Goal: Task Accomplishment & Management: Complete application form

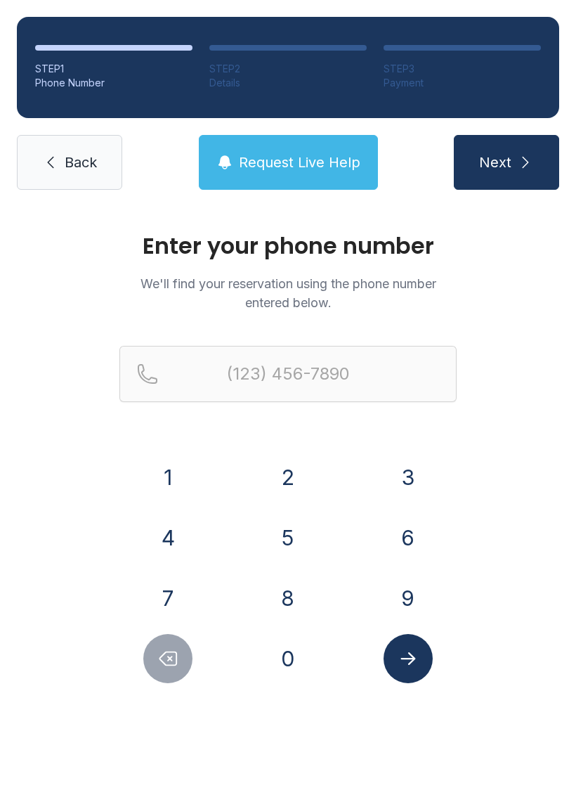
click at [169, 587] on button "7" at bounding box center [167, 598] width 49 height 49
click at [290, 658] on button "0" at bounding box center [288, 658] width 49 height 49
click at [406, 538] on button "6" at bounding box center [408, 537] width 49 height 49
click at [410, 466] on button "3" at bounding box center [408, 477] width 49 height 49
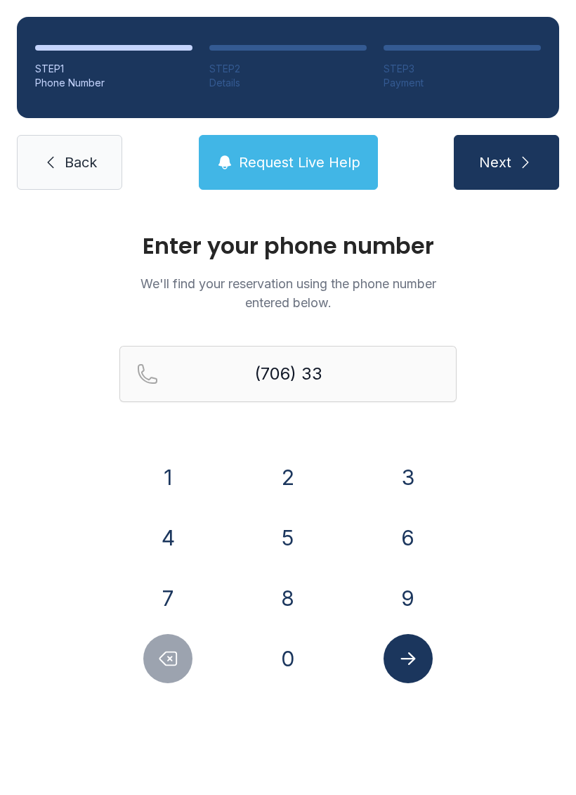
click at [411, 598] on button "9" at bounding box center [408, 598] width 49 height 49
click at [172, 477] on button "1" at bounding box center [167, 477] width 49 height 49
click at [411, 596] on button "9" at bounding box center [408, 598] width 49 height 49
click at [411, 595] on button "9" at bounding box center [408, 598] width 49 height 49
click at [288, 536] on button "5" at bounding box center [288, 537] width 49 height 49
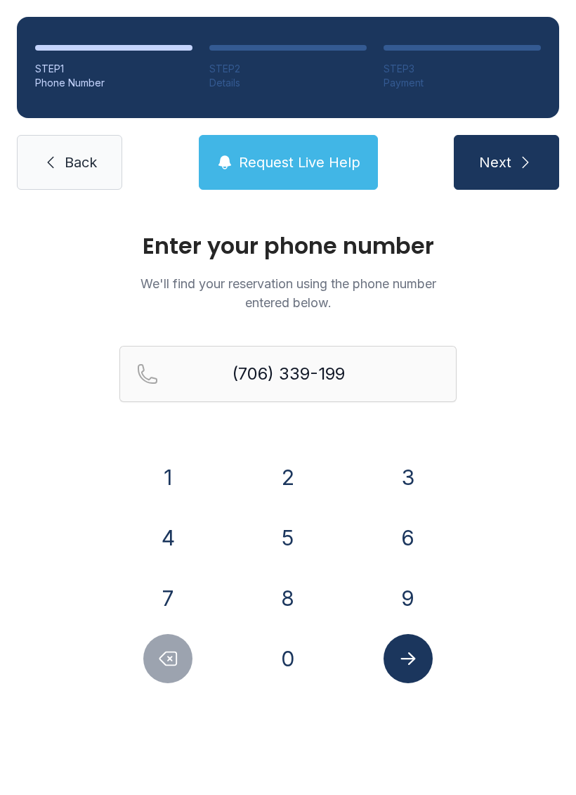
type input "[PHONE_NUMBER]"
click at [412, 669] on button "Submit lookup form" at bounding box center [408, 658] width 49 height 49
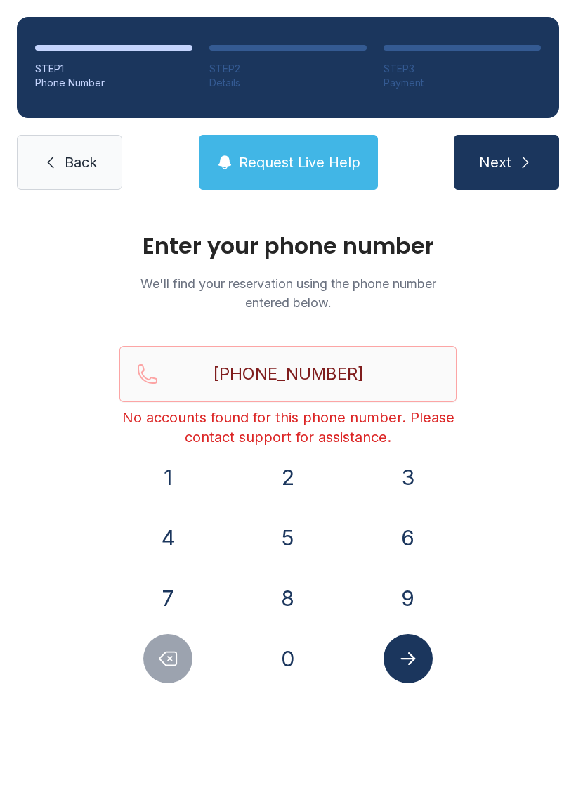
click at [88, 156] on span "Back" at bounding box center [81, 163] width 32 height 20
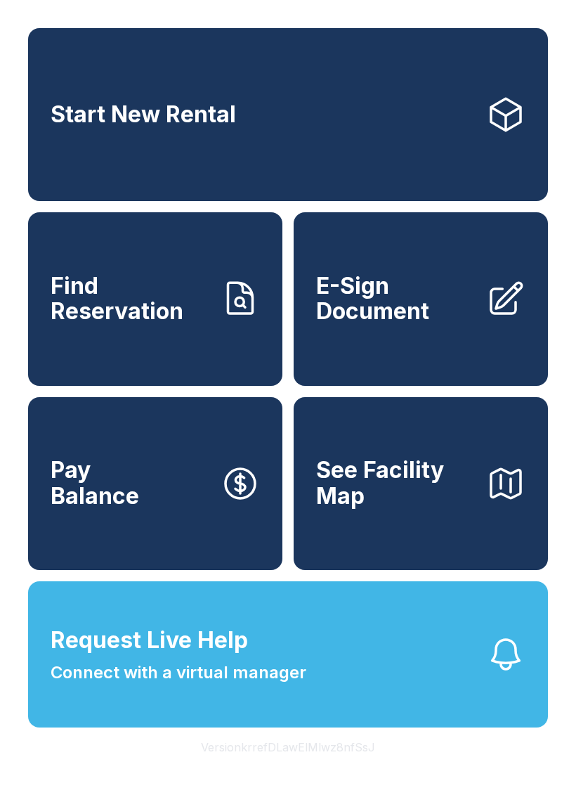
click at [150, 325] on span "Find Reservation" at bounding box center [130, 298] width 159 height 51
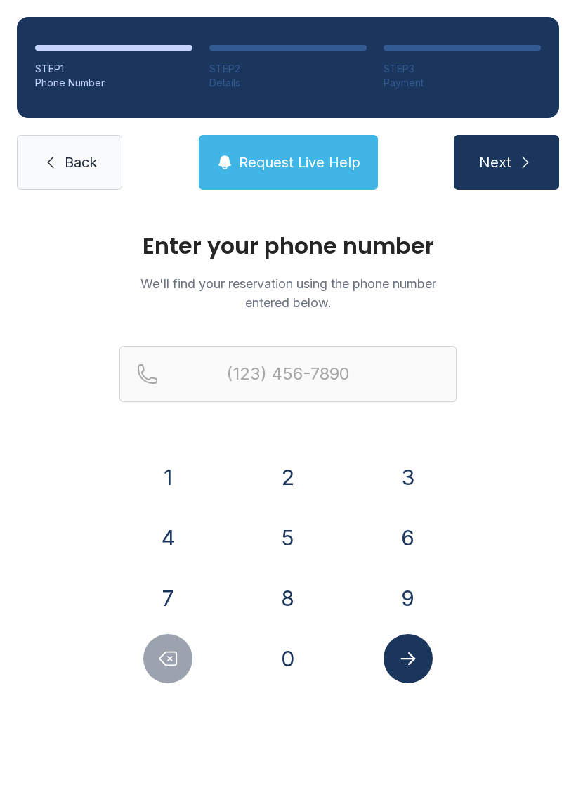
click at [177, 598] on button "7" at bounding box center [167, 598] width 49 height 49
click at [293, 664] on button "0" at bounding box center [288, 658] width 49 height 49
click at [406, 541] on button "6" at bounding box center [408, 537] width 49 height 49
click at [412, 475] on button "3" at bounding box center [408, 477] width 49 height 49
click at [412, 474] on button "3" at bounding box center [408, 477] width 49 height 49
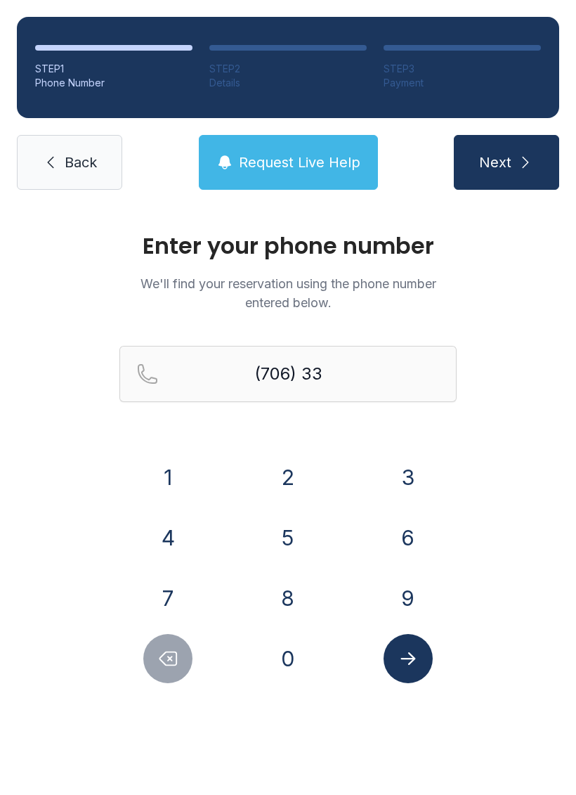
click at [413, 593] on button "9" at bounding box center [408, 598] width 49 height 49
click at [164, 484] on button "1" at bounding box center [167, 477] width 49 height 49
click at [413, 597] on button "9" at bounding box center [408, 598] width 49 height 49
click at [281, 542] on button "5" at bounding box center [288, 537] width 49 height 49
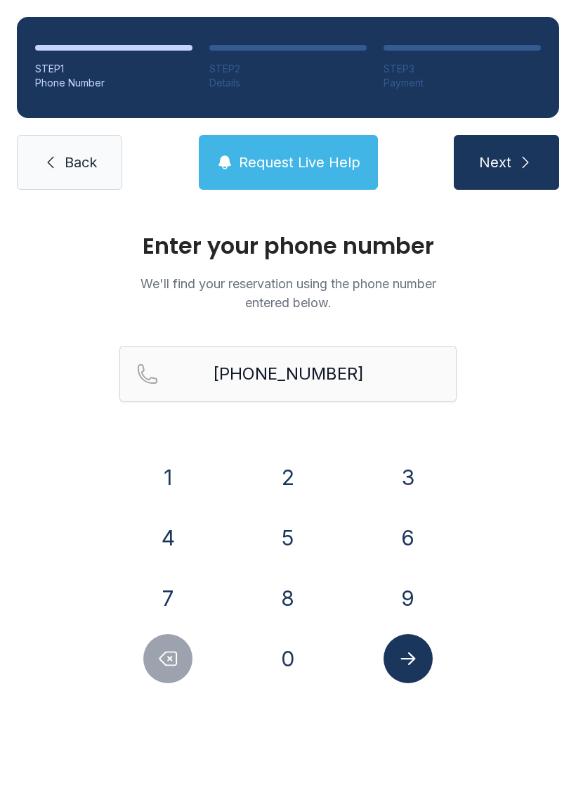
click at [416, 666] on icon "Submit lookup form" at bounding box center [408, 658] width 21 height 21
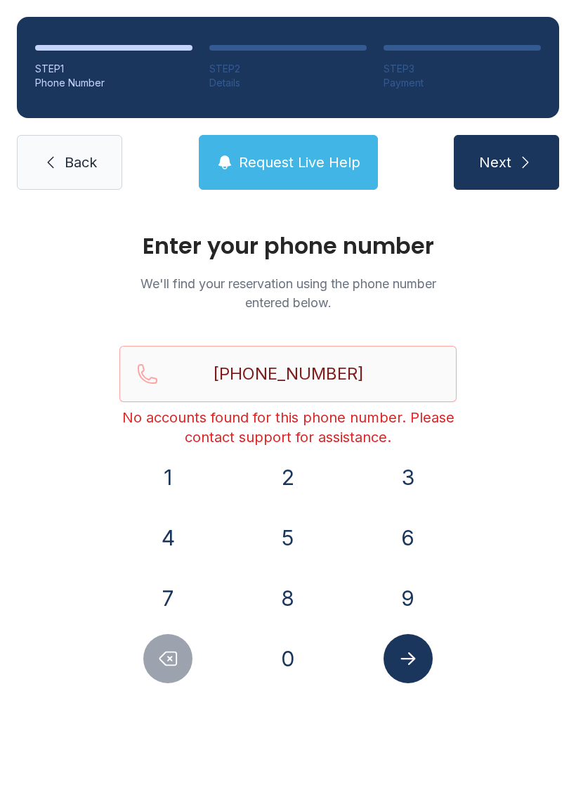
click at [175, 668] on icon "Delete number" at bounding box center [167, 658] width 21 height 21
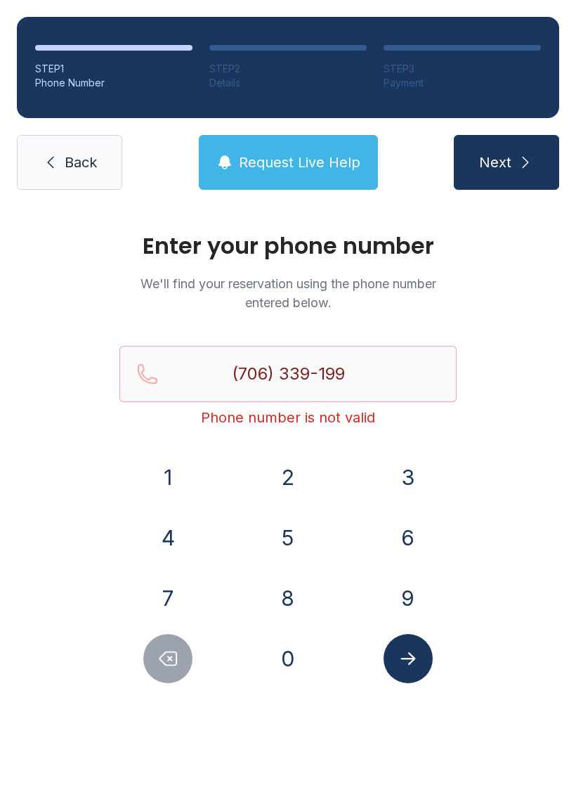
click at [156, 654] on button "Delete number" at bounding box center [167, 658] width 49 height 49
click at [155, 654] on button "Delete number" at bounding box center [167, 658] width 49 height 49
click at [170, 659] on icon "Delete number" at bounding box center [168, 658] width 17 height 13
click at [169, 659] on icon "Delete number" at bounding box center [168, 658] width 17 height 13
click at [180, 652] on button "Delete number" at bounding box center [167, 658] width 49 height 49
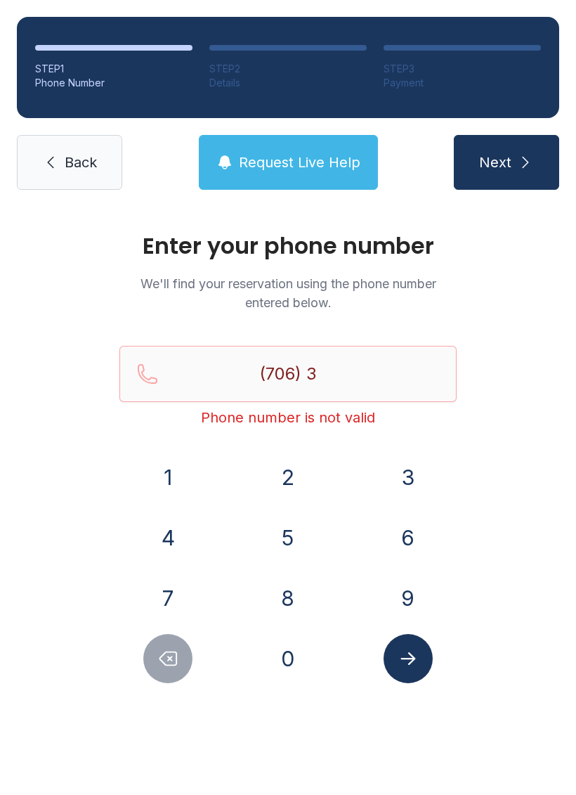
click at [180, 652] on button "Delete number" at bounding box center [167, 658] width 49 height 49
type input "(706)"
click at [92, 162] on span "Back" at bounding box center [81, 163] width 32 height 20
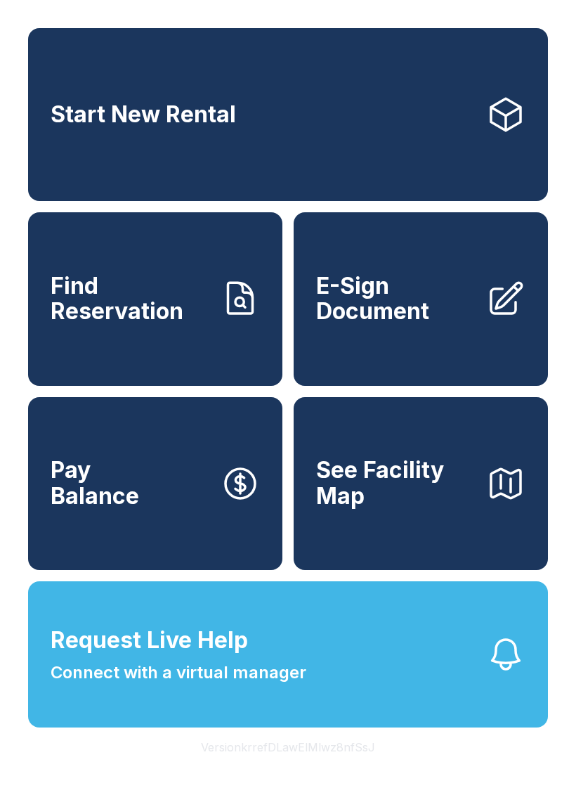
click at [138, 316] on span "Find Reservation" at bounding box center [130, 298] width 159 height 51
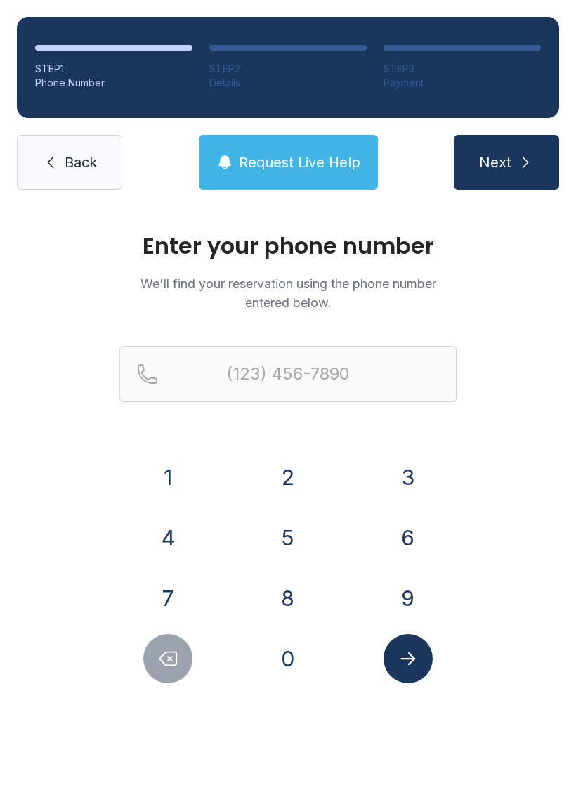
click at [174, 592] on button "7" at bounding box center [167, 598] width 49 height 49
click at [280, 654] on button "0" at bounding box center [288, 658] width 49 height 49
click at [410, 543] on button "6" at bounding box center [408, 537] width 49 height 49
click at [407, 480] on button "3" at bounding box center [408, 477] width 49 height 49
click at [406, 480] on button "3" at bounding box center [408, 477] width 49 height 49
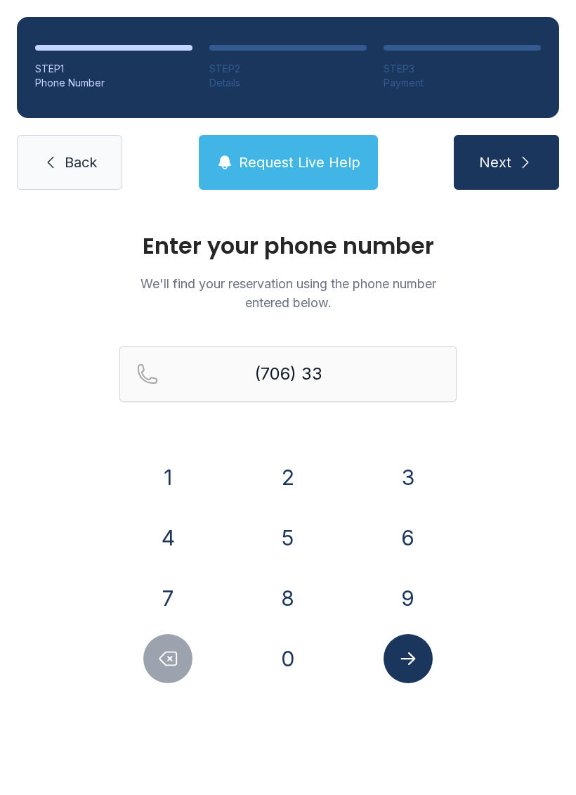
click at [411, 596] on button "9" at bounding box center [408, 598] width 49 height 49
click at [163, 472] on button "1" at bounding box center [167, 477] width 49 height 49
click at [419, 587] on button "9" at bounding box center [408, 598] width 49 height 49
click at [418, 586] on button "9" at bounding box center [408, 598] width 49 height 49
click at [296, 542] on button "5" at bounding box center [288, 537] width 49 height 49
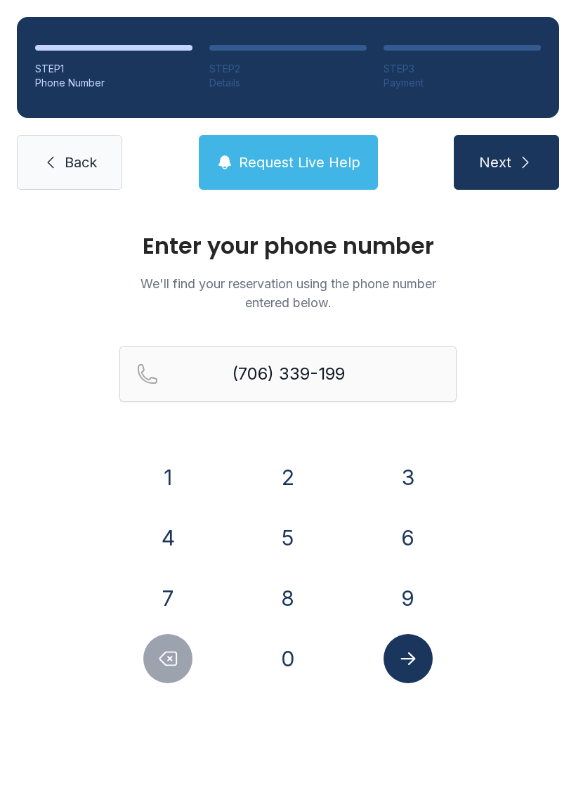
type input "[PHONE_NUMBER]"
click at [410, 659] on icon "Submit lookup form" at bounding box center [408, 658] width 15 height 13
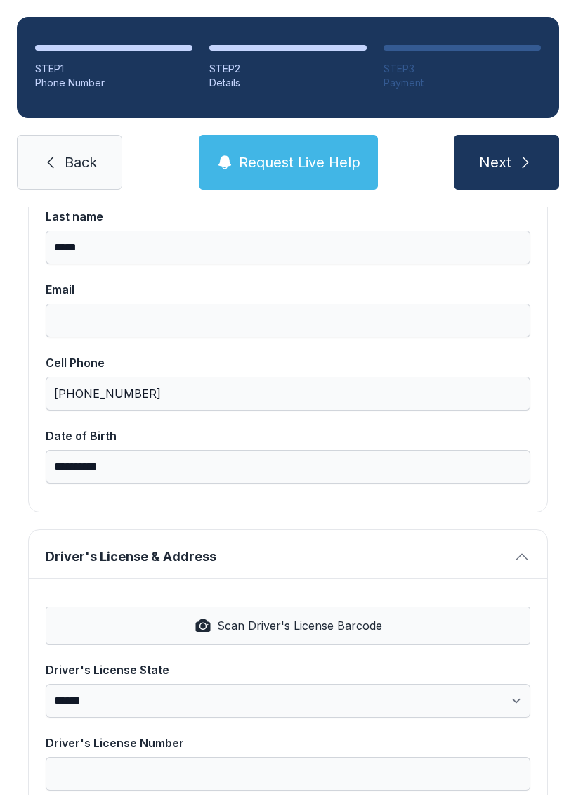
scroll to position [255, 0]
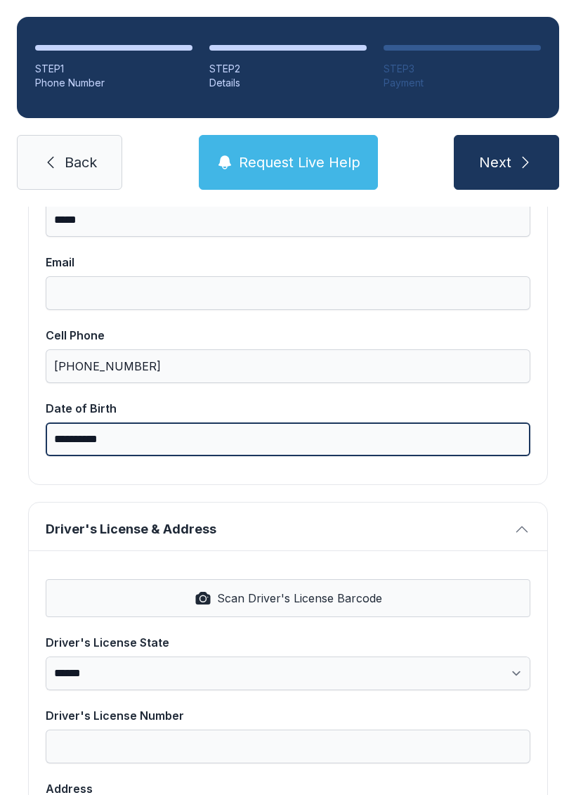
click at [185, 444] on input "**********" at bounding box center [288, 439] width 485 height 34
click at [252, 435] on input "**********" at bounding box center [288, 439] width 485 height 34
type input "*"
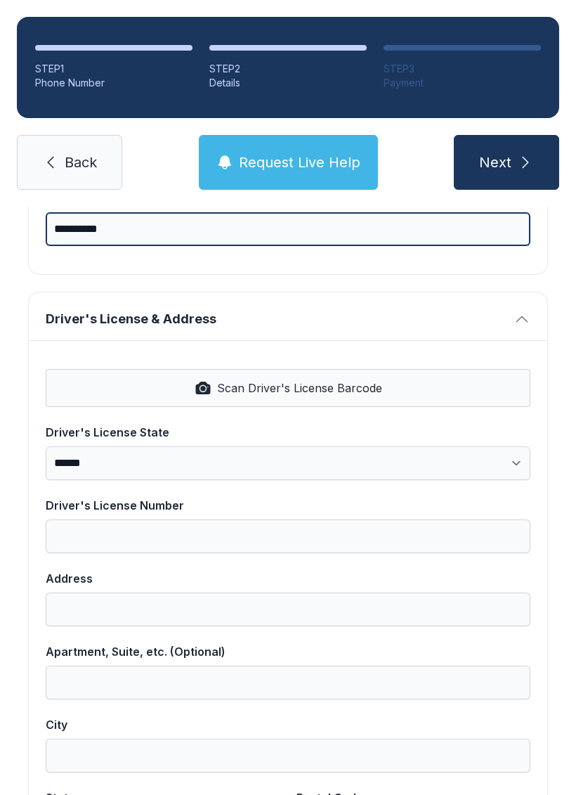
scroll to position [472, 0]
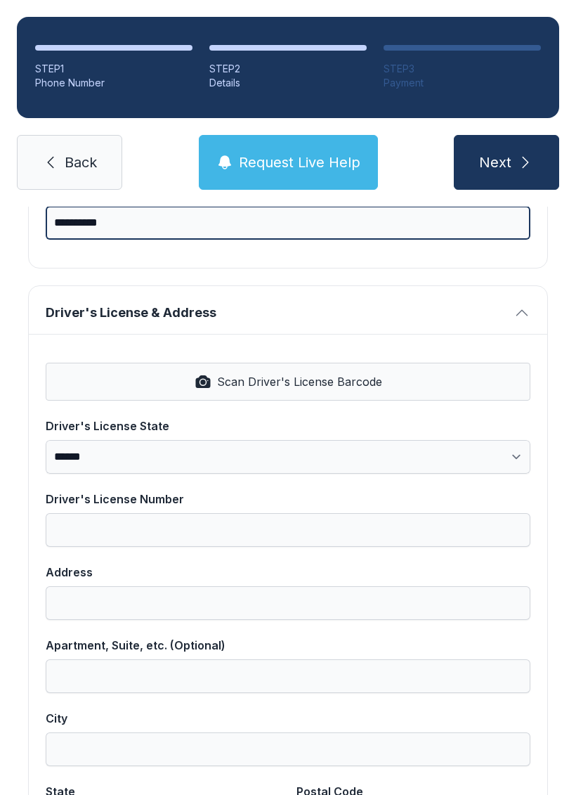
type input "**********"
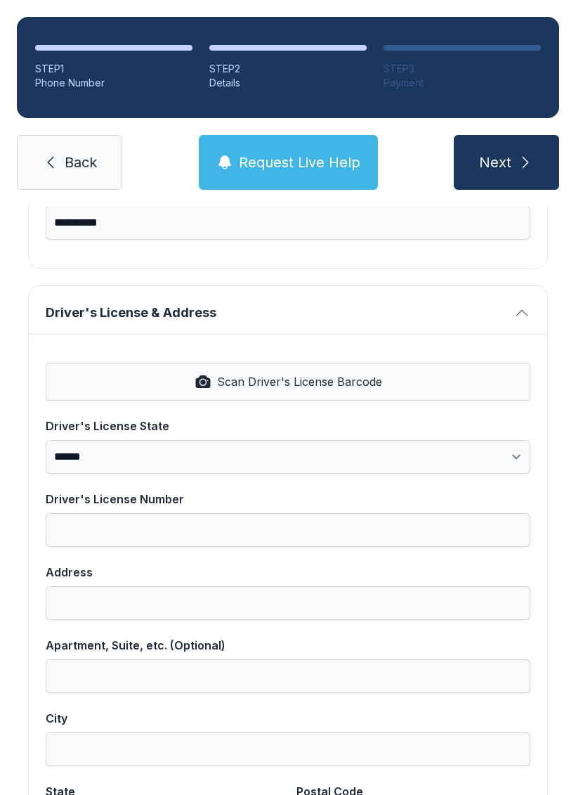
click at [343, 373] on span "Scan Driver's License Barcode" at bounding box center [299, 381] width 165 height 17
select select "**"
type input "*********"
type input "**********"
type input "*****"
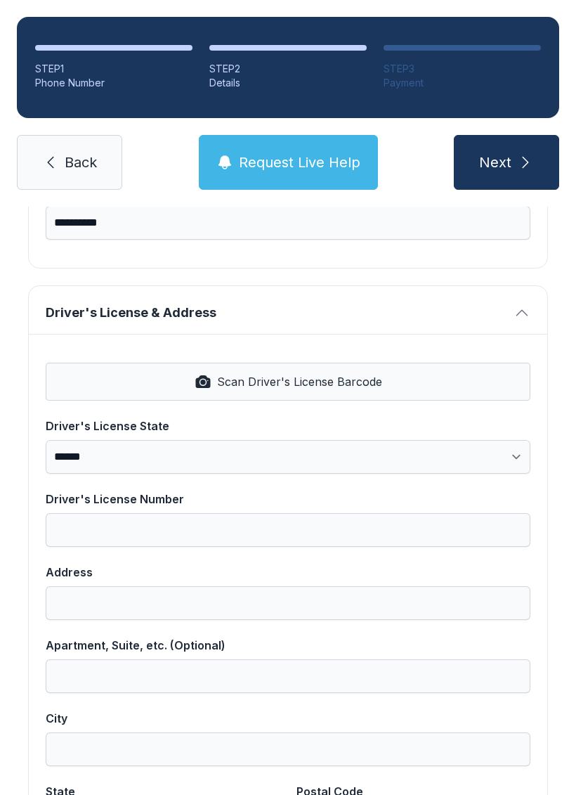
select select "**"
type input "*****"
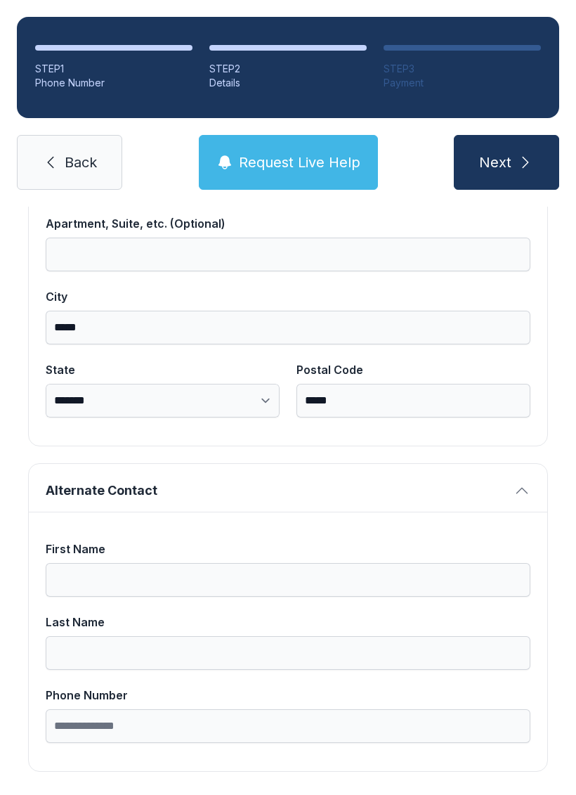
scroll to position [892, 0]
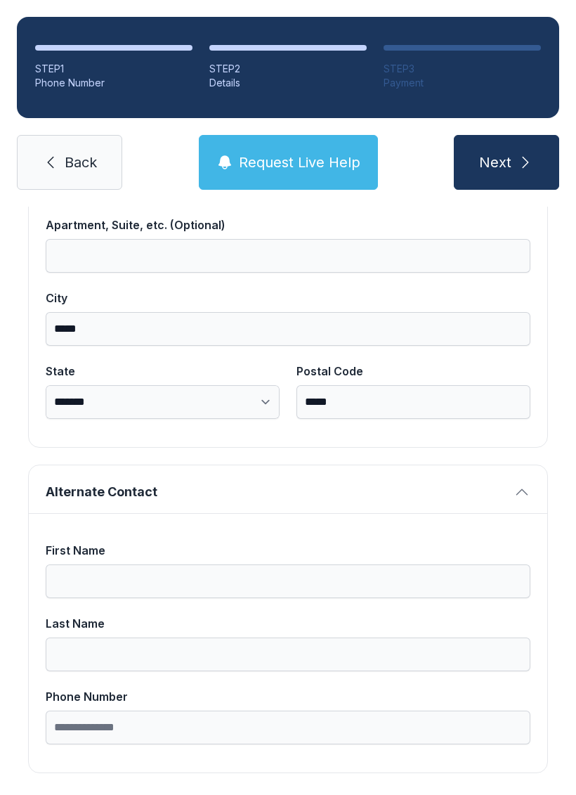
click at [528, 162] on icon "submit" at bounding box center [526, 162] width 6 height 11
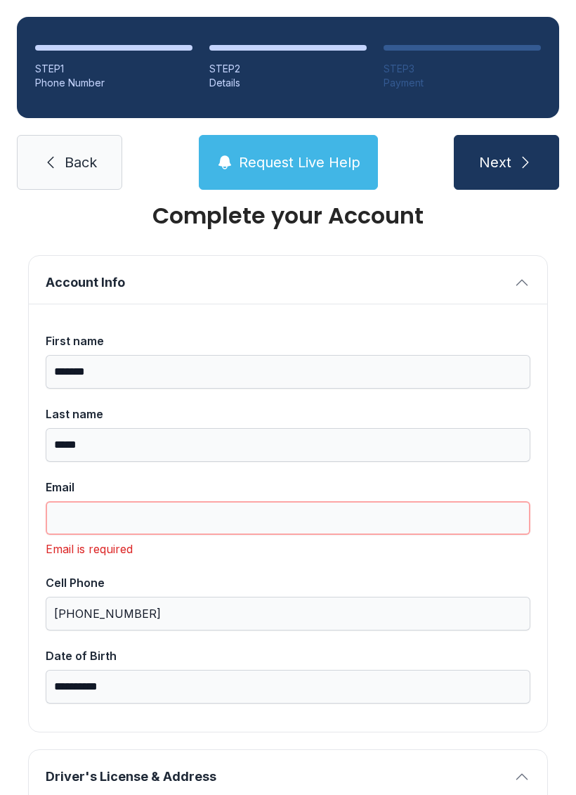
click at [185, 515] on input "Email" at bounding box center [288, 518] width 485 height 34
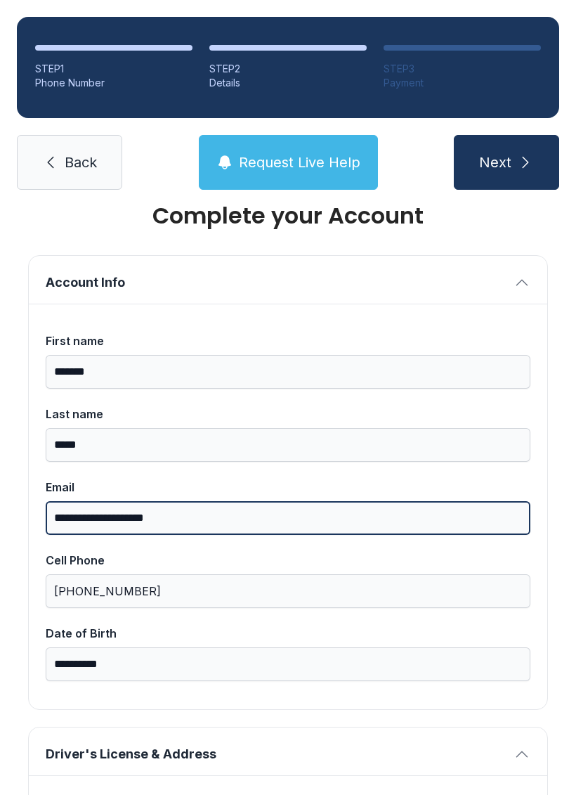
type input "**********"
click at [506, 162] on button "Next" at bounding box center [506, 162] width 105 height 55
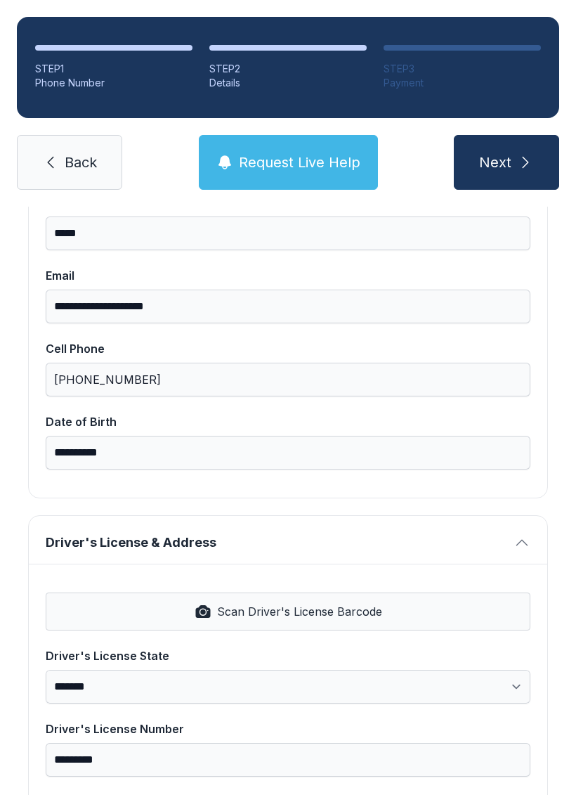
scroll to position [241, 0]
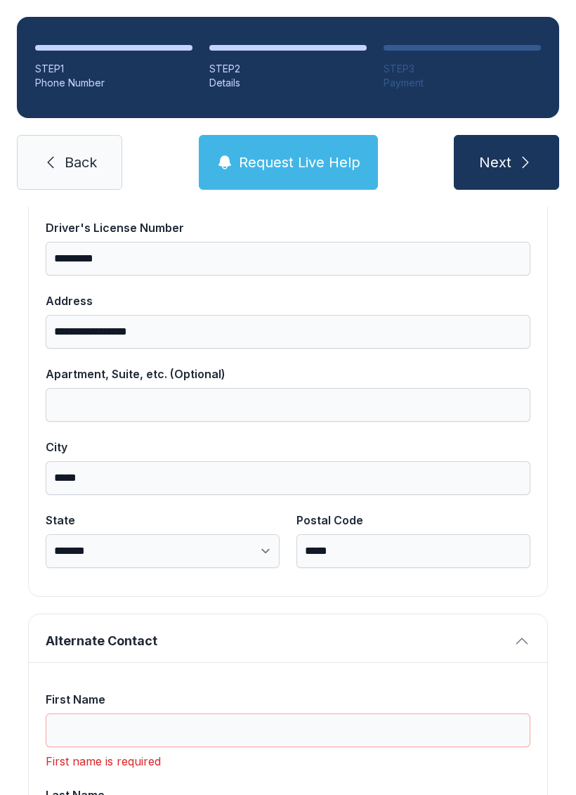
click at [506, 162] on button "Next" at bounding box center [506, 162] width 105 height 55
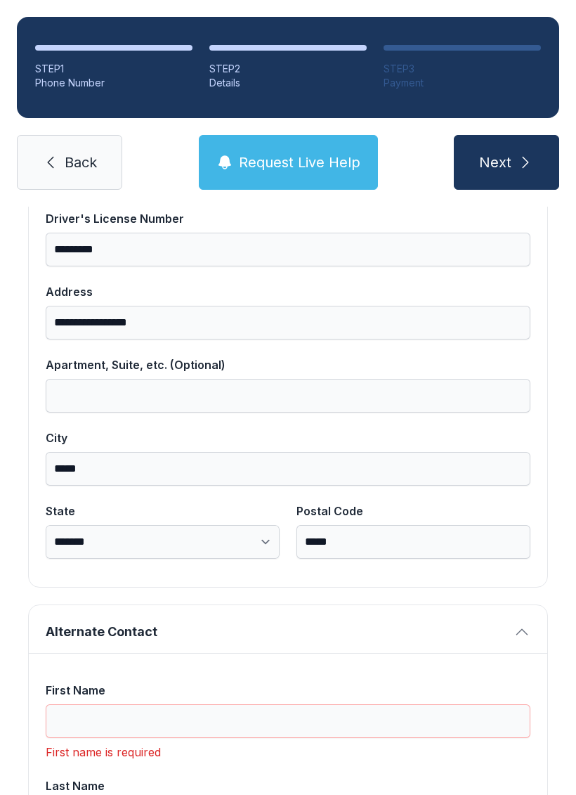
scroll to position [754, 0]
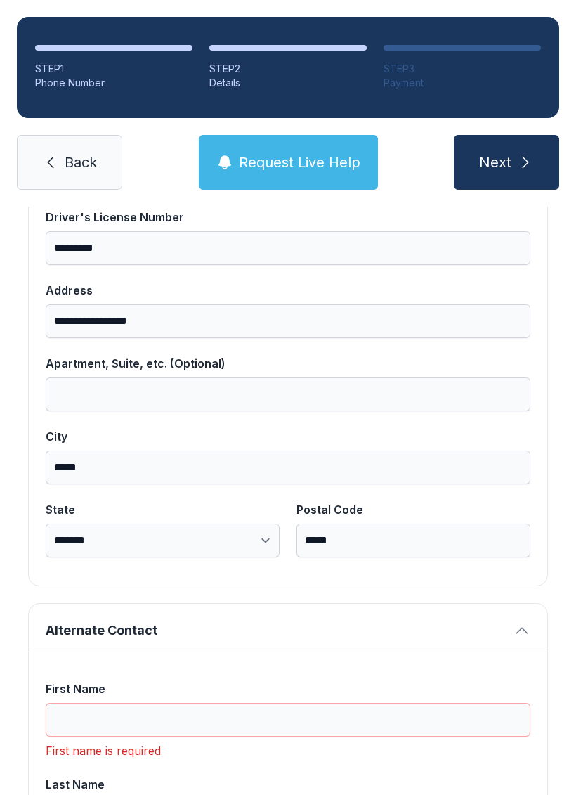
click at [516, 161] on button "Next" at bounding box center [506, 162] width 105 height 55
click at [527, 167] on icon "submit" at bounding box center [525, 162] width 17 height 17
click at [501, 149] on button "Next" at bounding box center [506, 162] width 105 height 55
click at [507, 177] on button "Next" at bounding box center [506, 162] width 105 height 55
type input "*"
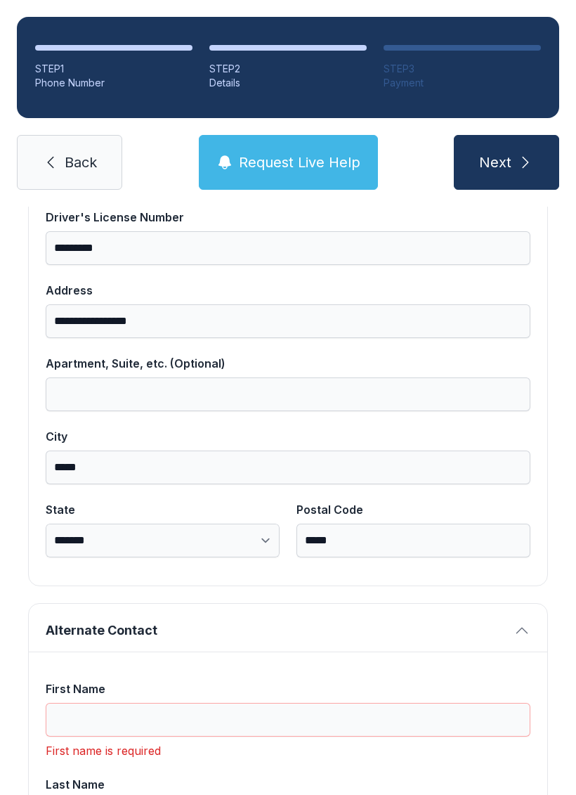
click at [302, 160] on span "Request Live Help" at bounding box center [300, 163] width 122 height 20
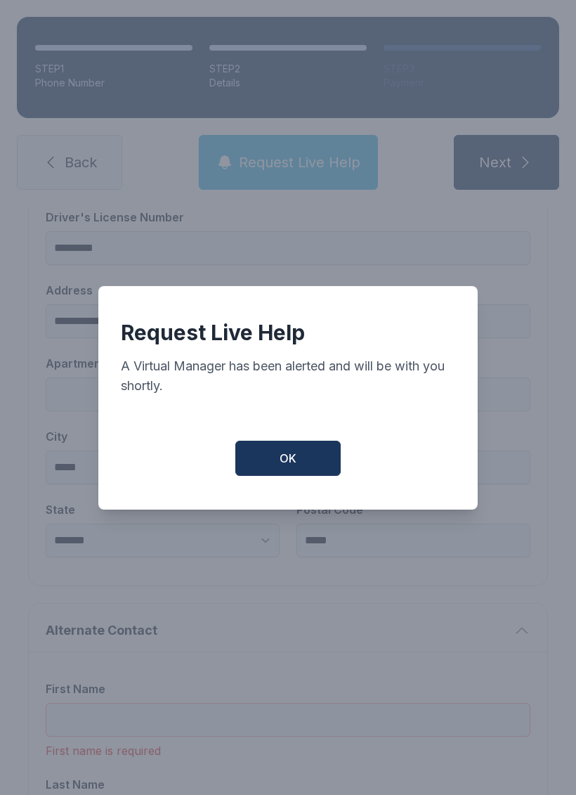
click at [288, 462] on span "OK" at bounding box center [288, 458] width 17 height 17
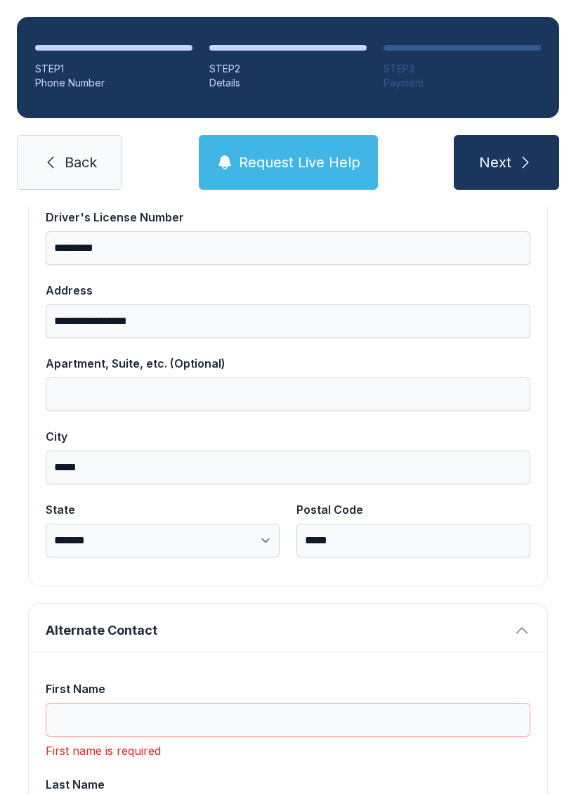
click at [260, 160] on span "Request Live Help" at bounding box center [300, 163] width 122 height 20
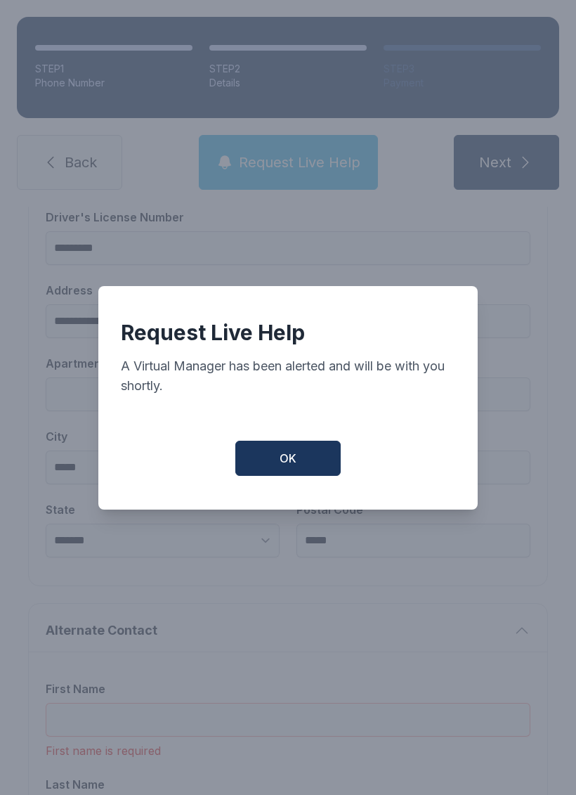
click at [288, 450] on button "OK" at bounding box center [287, 458] width 105 height 35
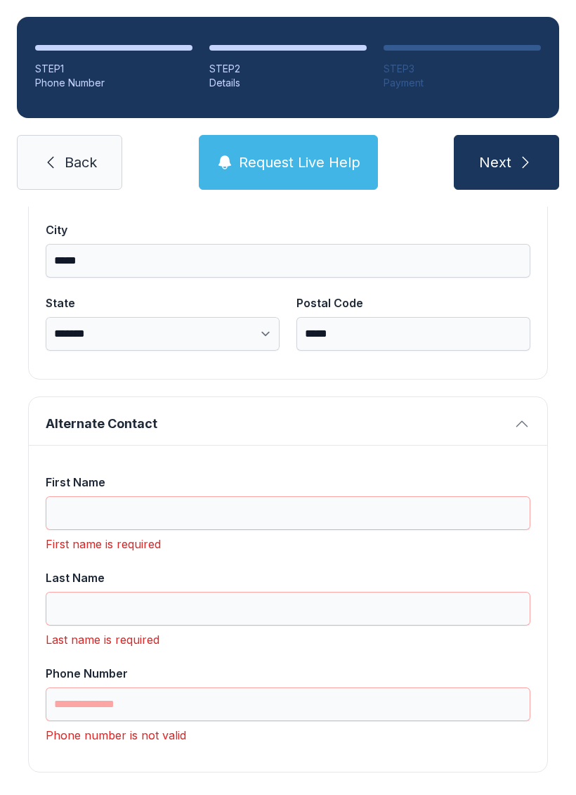
scroll to position [960, 0]
click at [276, 525] on input "First Name" at bounding box center [288, 514] width 485 height 34
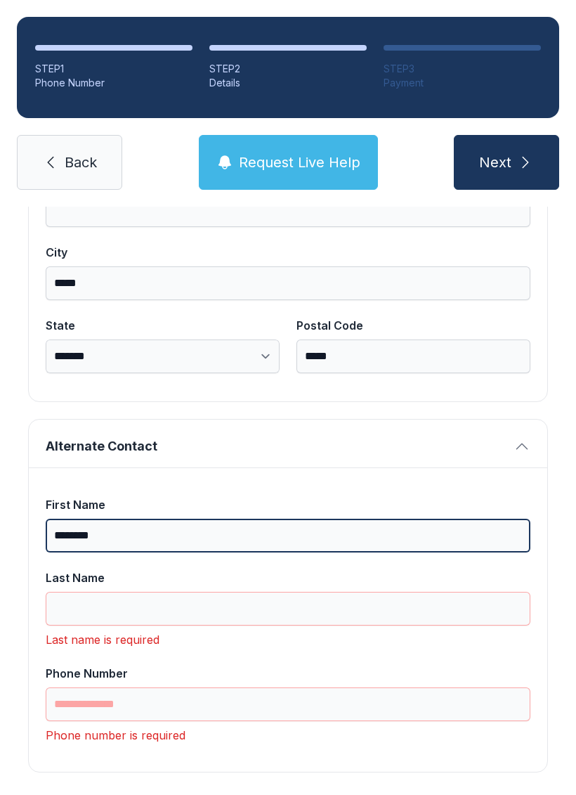
scroll to position [937, 0]
type input "********"
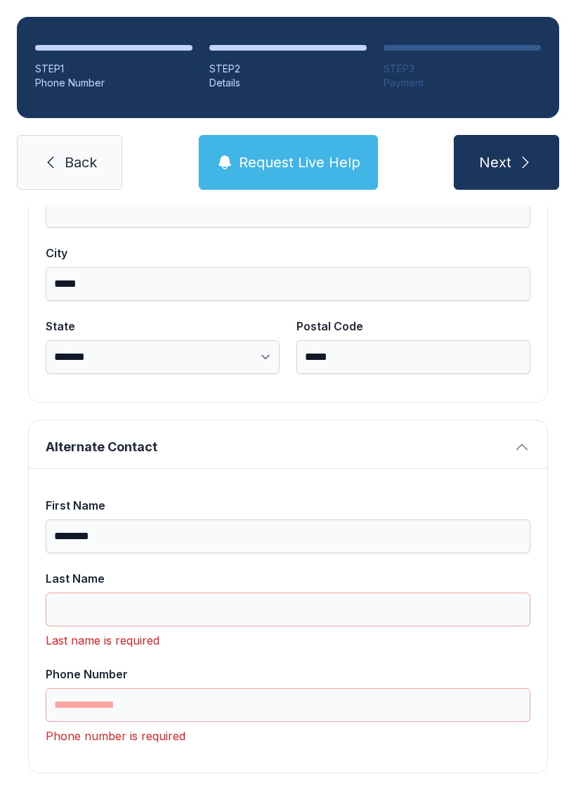
click at [557, 496] on div "**********" at bounding box center [288, 50] width 576 height 1560
click at [238, 609] on input "Last Name" at bounding box center [288, 610] width 485 height 34
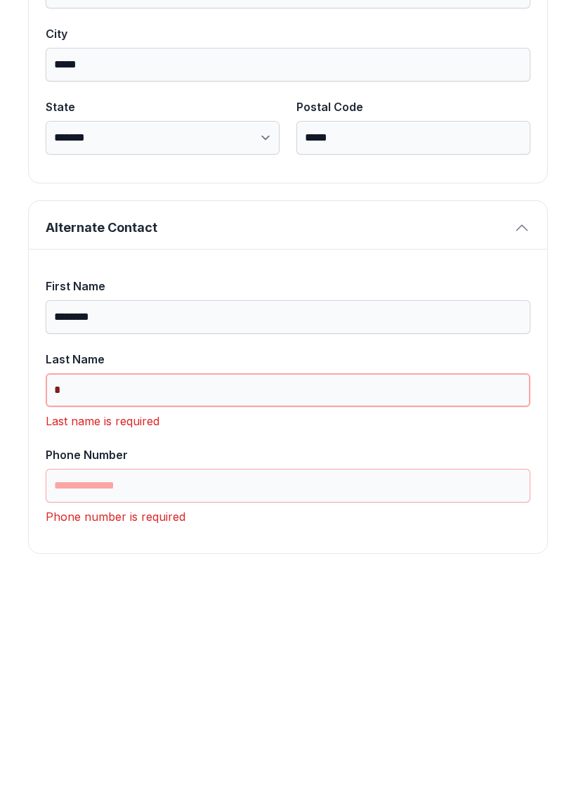
scroll to position [915, 0]
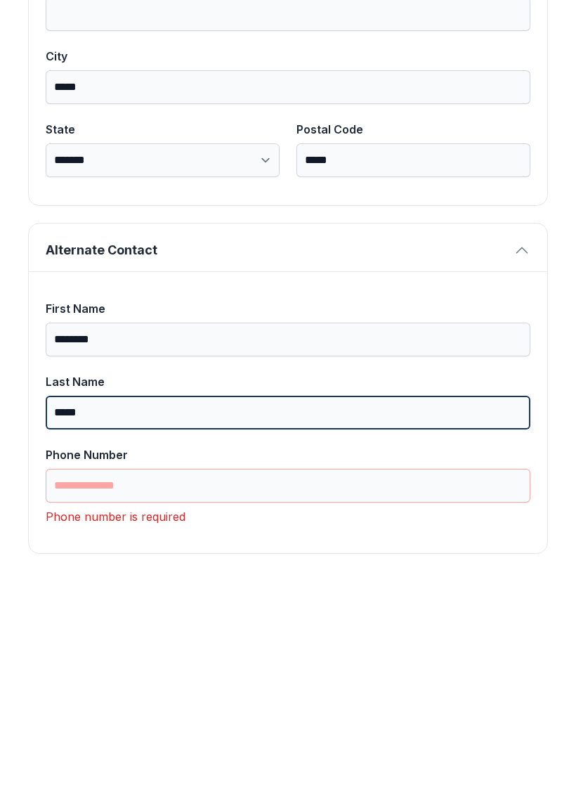
type input "*****"
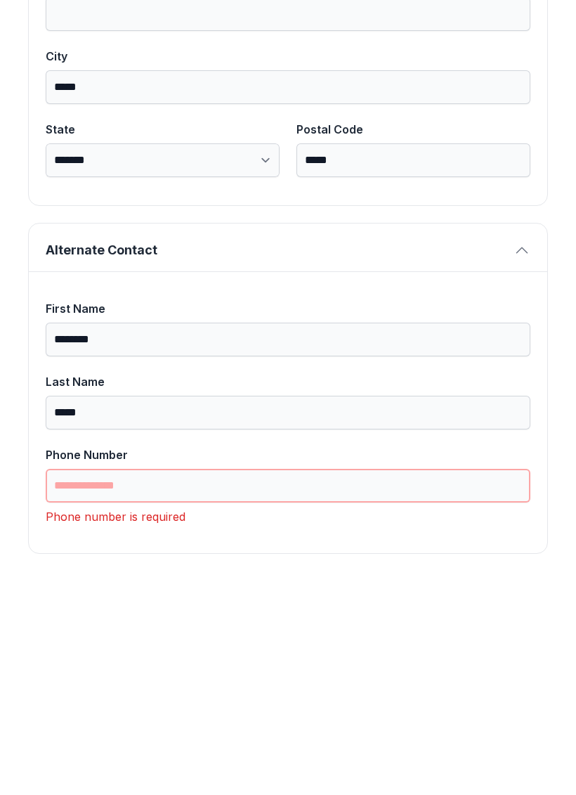
click at [221, 688] on input "Phone Number" at bounding box center [288, 705] width 485 height 34
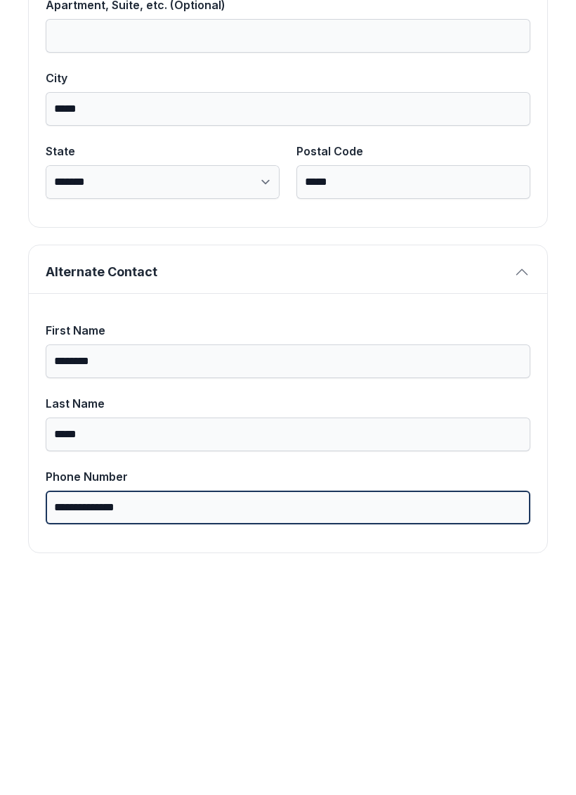
scroll to position [892, 0]
type input "**********"
click at [506, 135] on button "Next" at bounding box center [506, 162] width 105 height 55
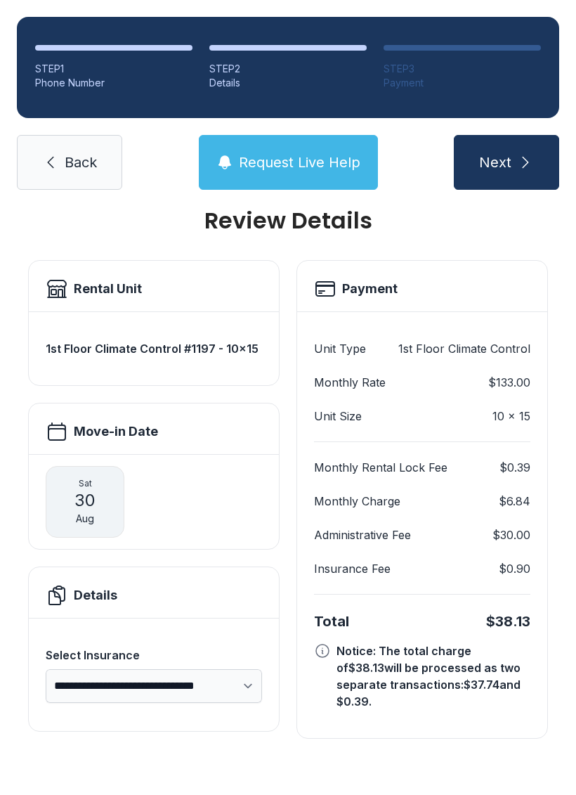
scroll to position [0, 0]
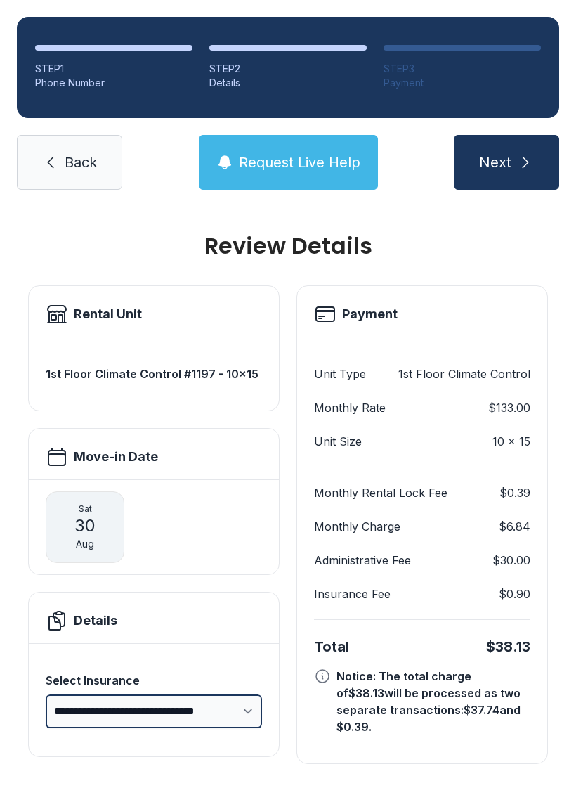
click at [243, 695] on select "**********" at bounding box center [154, 712] width 217 height 34
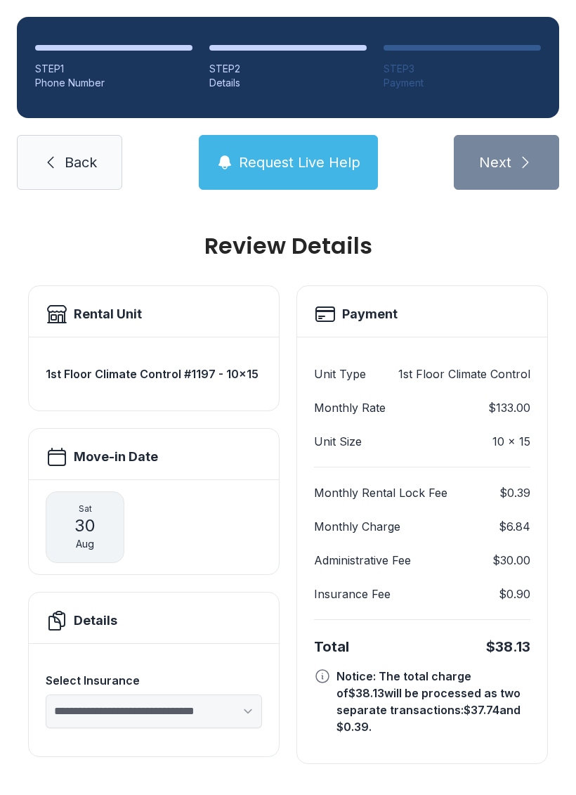
select select "****"
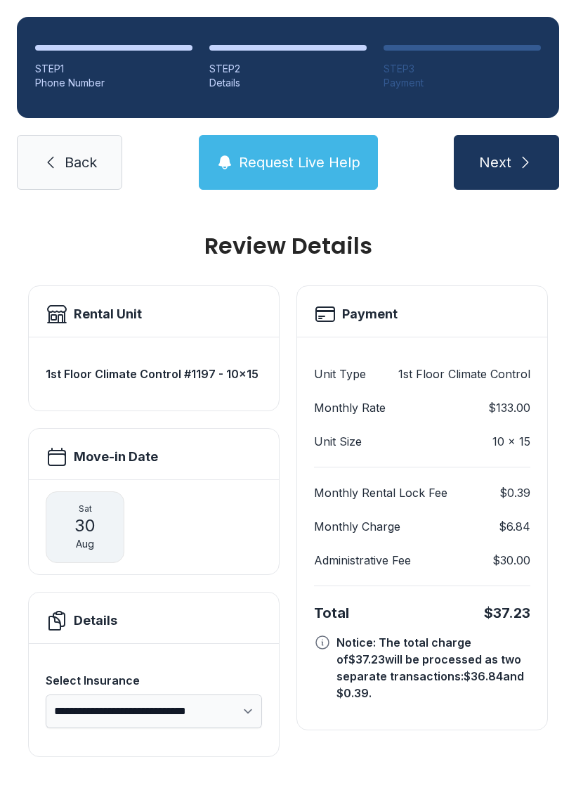
click at [513, 135] on button "Next" at bounding box center [506, 162] width 105 height 55
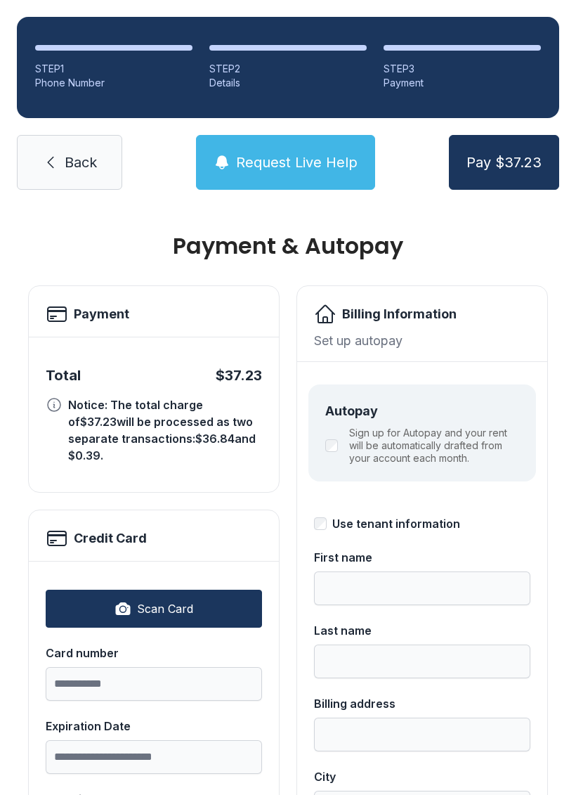
click at [77, 167] on span "Back" at bounding box center [81, 163] width 32 height 20
select select "****"
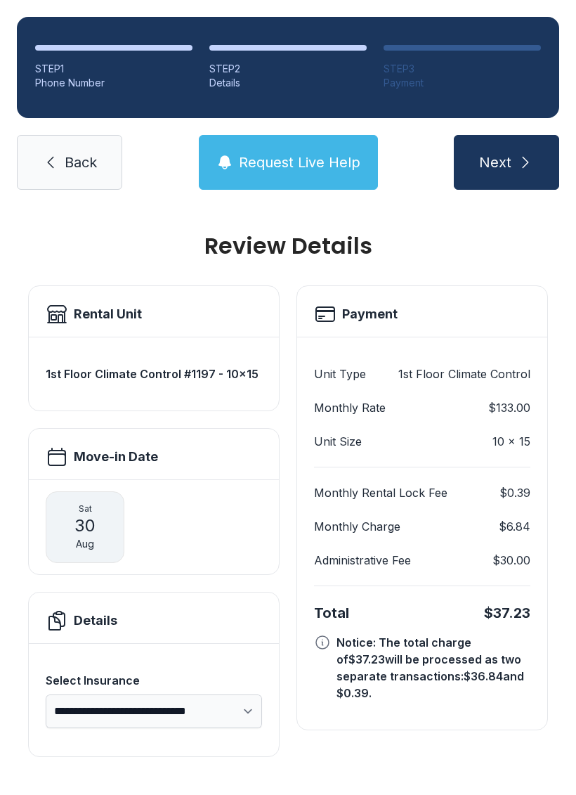
click at [89, 162] on span "Back" at bounding box center [81, 163] width 32 height 20
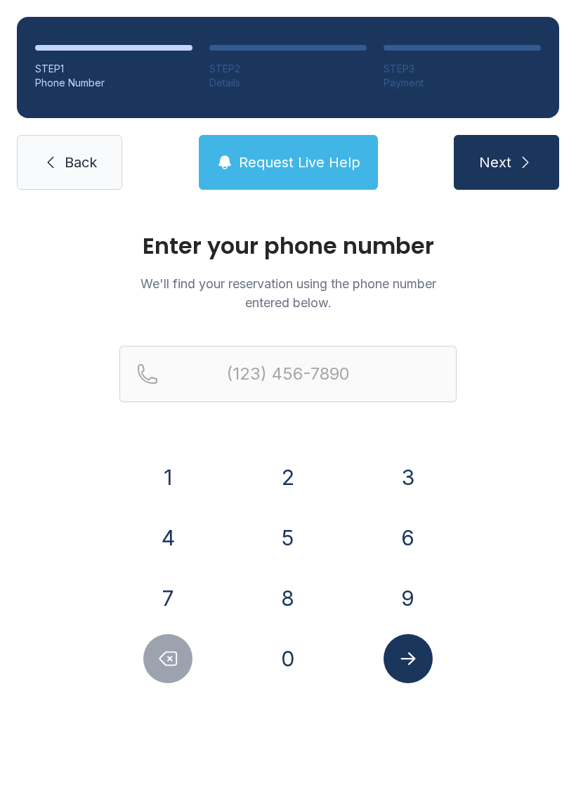
click at [174, 591] on button "7" at bounding box center [167, 598] width 49 height 49
click at [295, 655] on button "0" at bounding box center [288, 658] width 49 height 49
type input "(70"
click at [78, 164] on span "Back" at bounding box center [81, 163] width 32 height 20
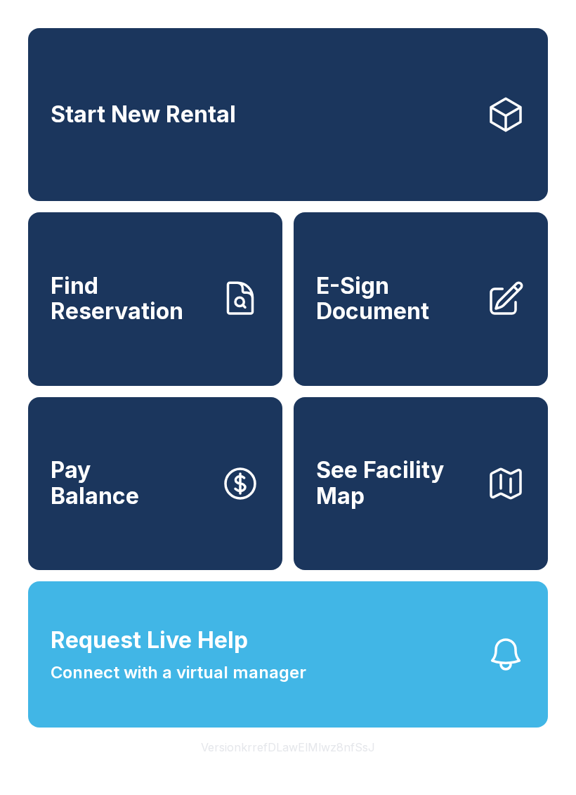
click at [406, 318] on span "E-Sign Document" at bounding box center [395, 298] width 159 height 51
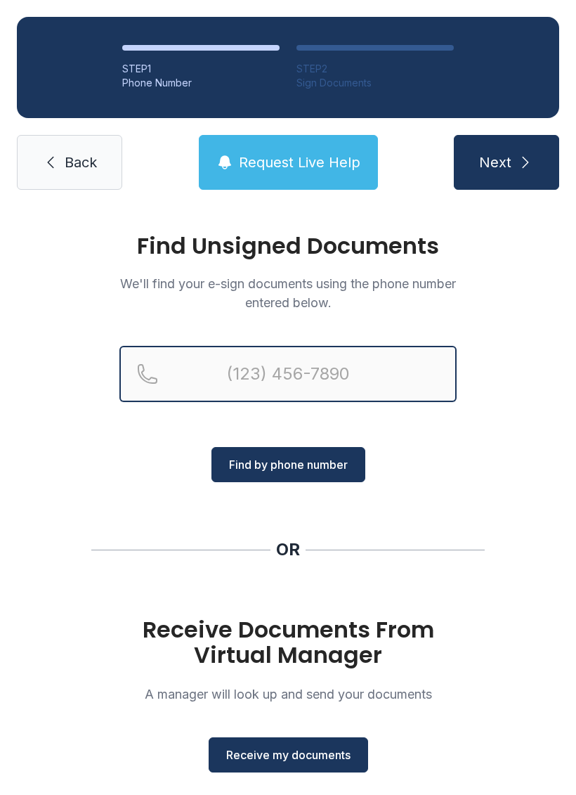
click at [305, 369] on input "Reservation phone number" at bounding box center [288, 374] width 337 height 56
type input "[PHONE_NUMBER]"
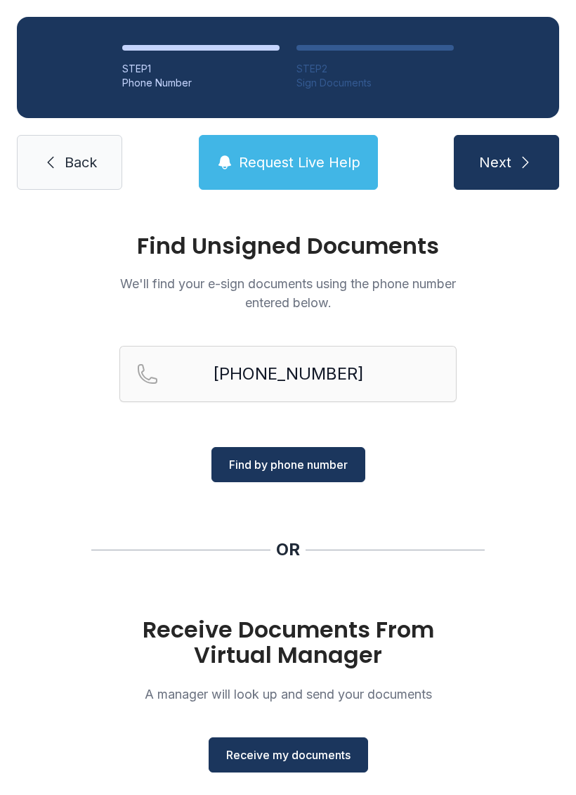
click at [302, 468] on span "Find by phone number" at bounding box center [288, 464] width 119 height 17
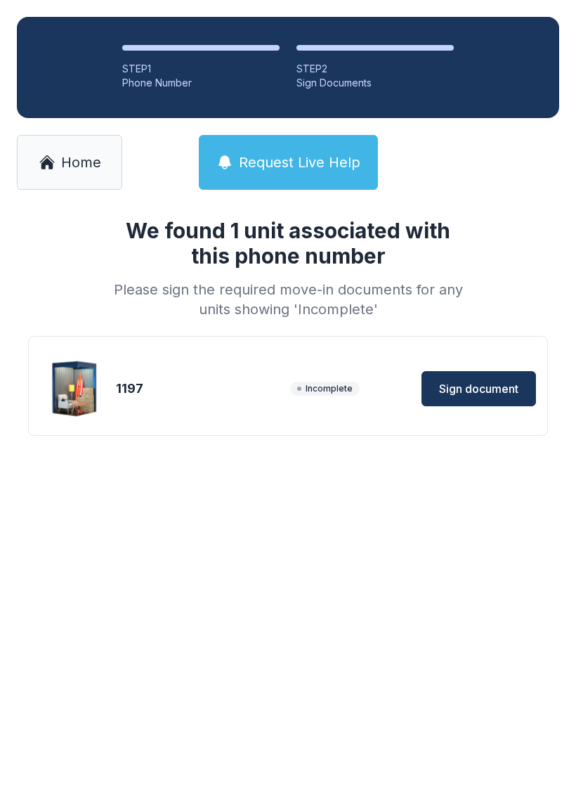
click at [484, 385] on span "Sign document" at bounding box center [478, 388] width 79 height 17
click at [482, 397] on button "Sign document" at bounding box center [479, 388] width 115 height 35
click at [473, 403] on button "Sign document" at bounding box center [479, 388] width 115 height 35
click at [83, 169] on span "Home" at bounding box center [81, 163] width 40 height 20
